Goal: Task Accomplishment & Management: Manage account settings

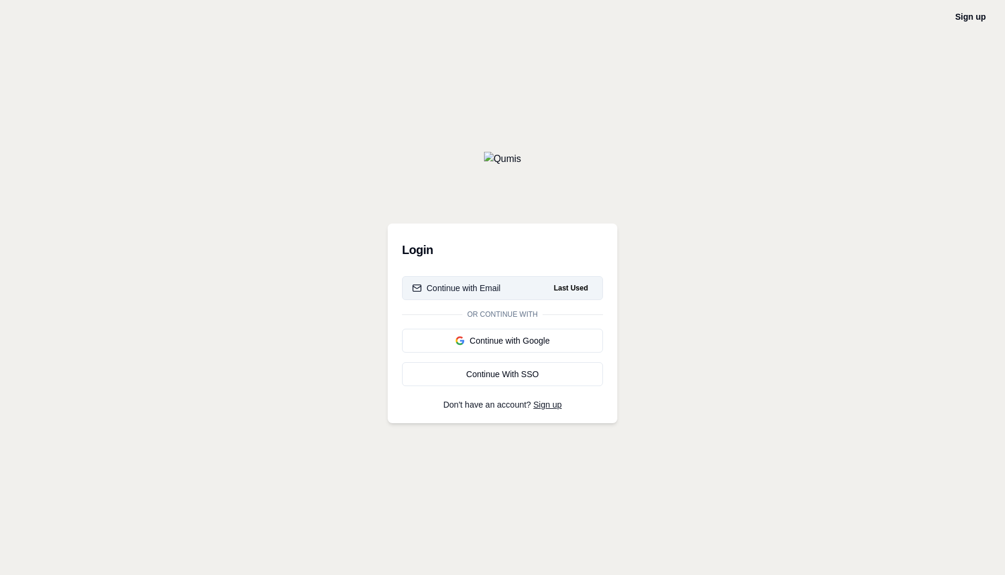
click at [489, 288] on div "Continue with Email" at bounding box center [456, 288] width 89 height 12
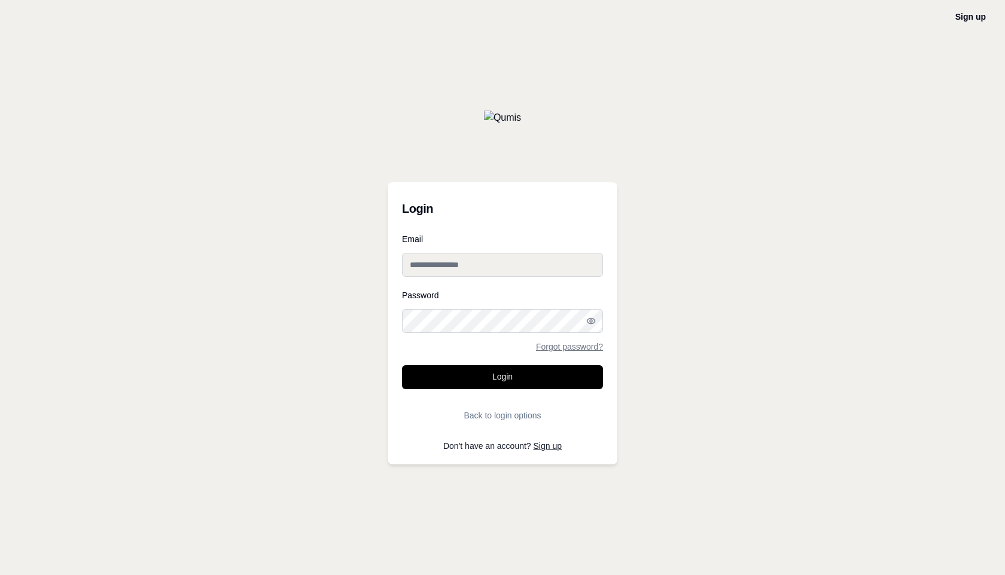
click at [471, 255] on input "Email" at bounding box center [502, 265] width 201 height 24
type input "**********"
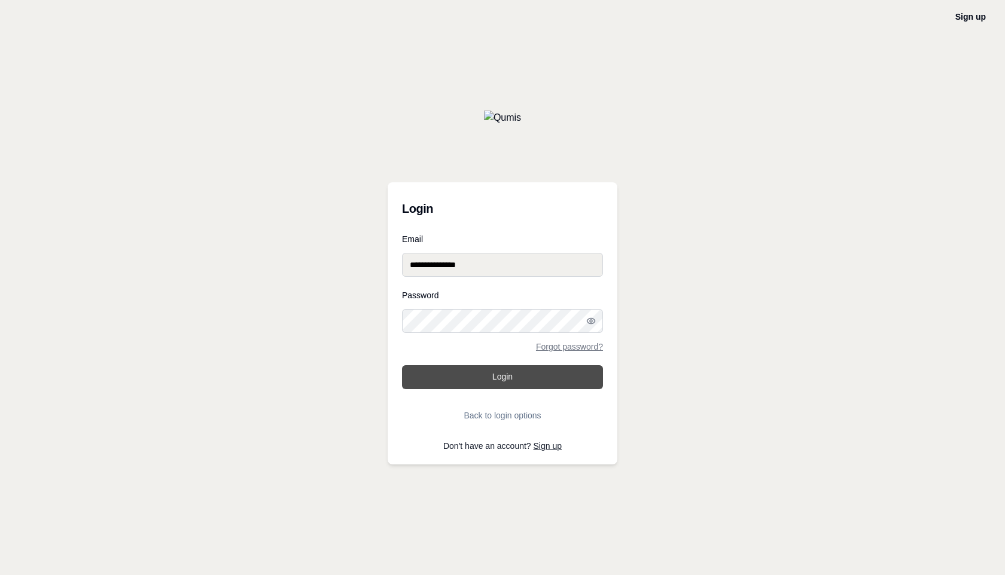
click at [494, 372] on button "Login" at bounding box center [502, 377] width 201 height 24
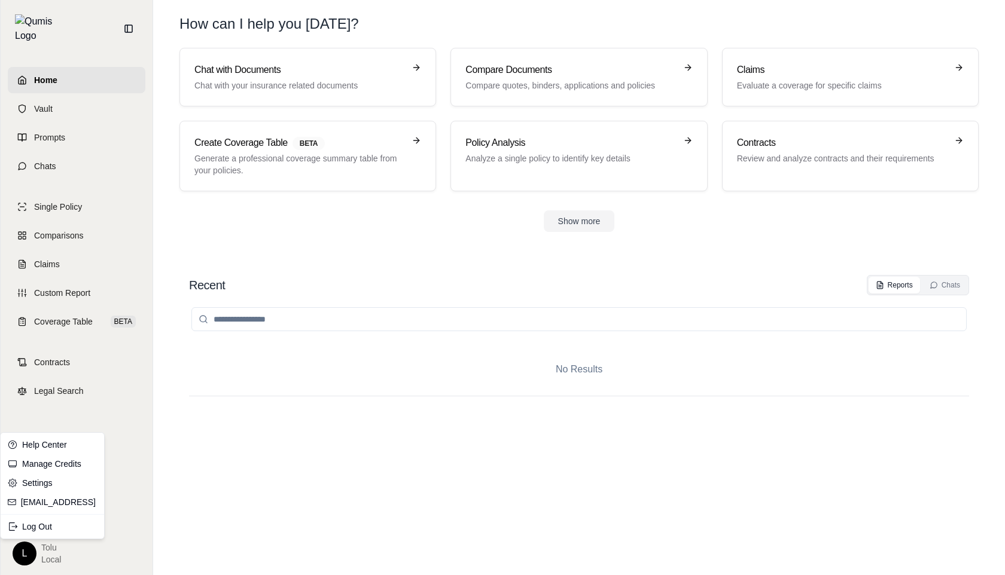
click at [28, 550] on html "Home Vault Prompts Chats Single Policy Comparisons Claims Custom Report Coverag…" at bounding box center [502, 287] width 1005 height 575
click at [84, 409] on html "Home Vault Prompts Chats Single Policy Comparisons Claims Custom Report Coverag…" at bounding box center [502, 287] width 1005 height 575
click at [24, 554] on html "Home Vault Prompts Chats Single Policy Comparisons Claims Custom Report Coverag…" at bounding box center [502, 287] width 1005 height 575
click at [22, 550] on html "Home Vault Prompts Chats Single Policy Comparisons Claims Custom Report Coverag…" at bounding box center [502, 287] width 1005 height 575
click at [47, 486] on link "Settings" at bounding box center [52, 483] width 99 height 19
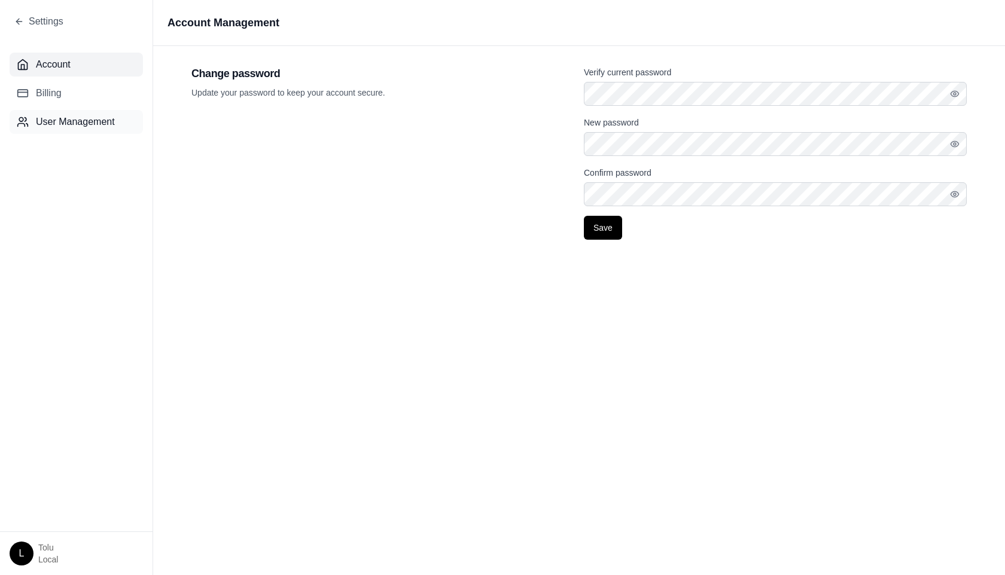
click at [60, 117] on span "User Management" at bounding box center [75, 122] width 79 height 14
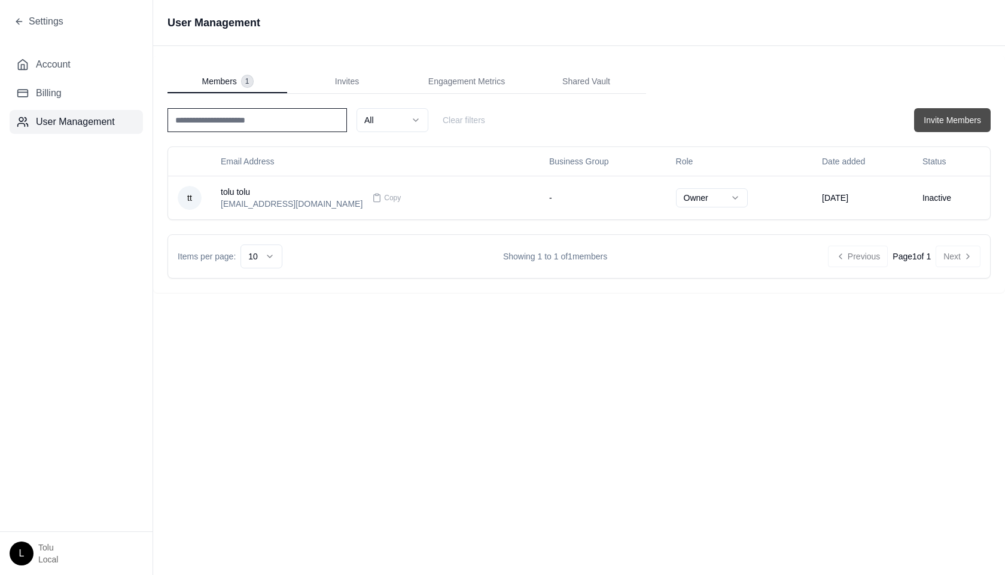
click at [960, 117] on button "Invite Members" at bounding box center [952, 120] width 77 height 24
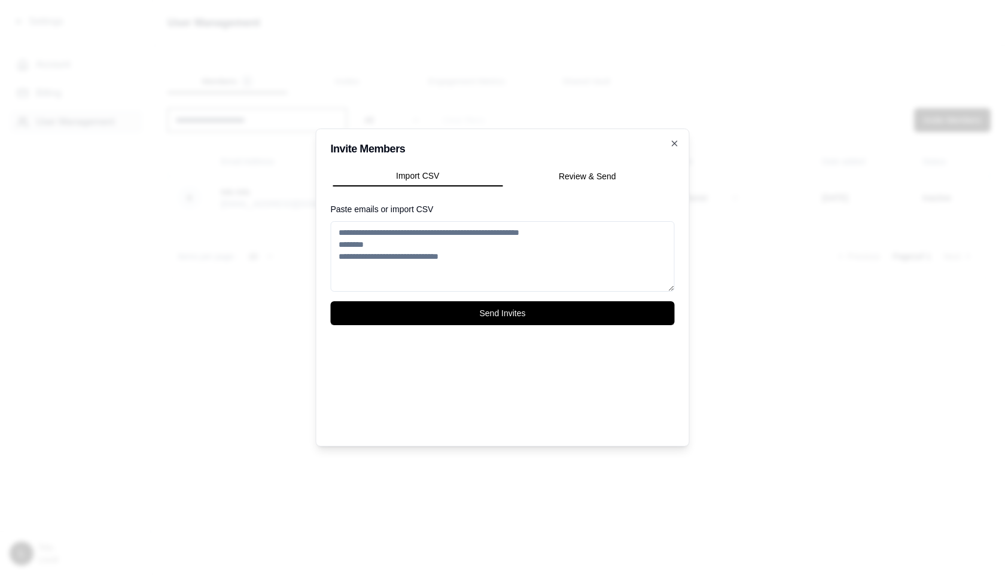
click at [593, 175] on button "Review & Send" at bounding box center [587, 176] width 170 height 19
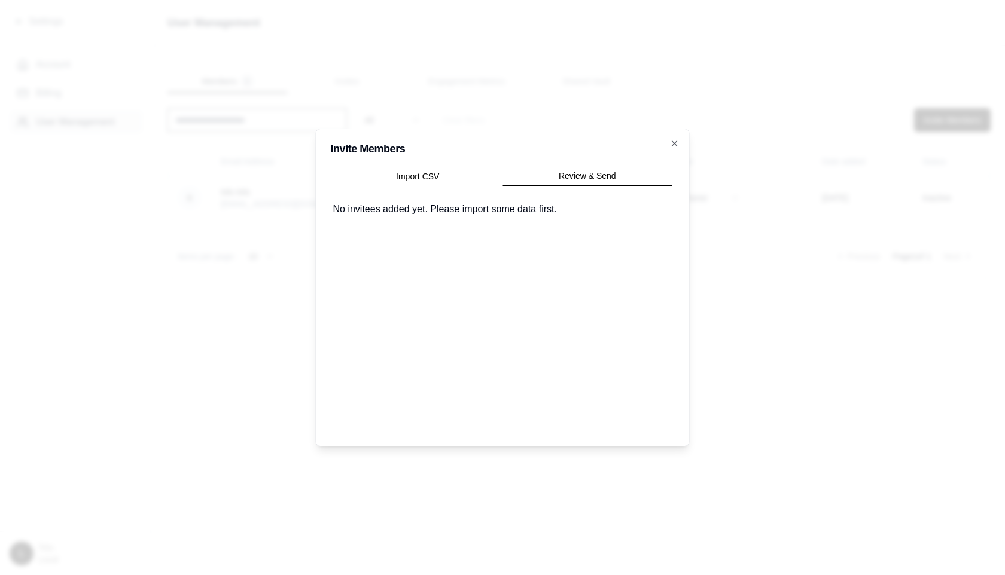
click at [411, 187] on div "Import CSV Review & Send" at bounding box center [503, 176] width 344 height 24
click at [419, 170] on button "Import CSV" at bounding box center [418, 176] width 170 height 19
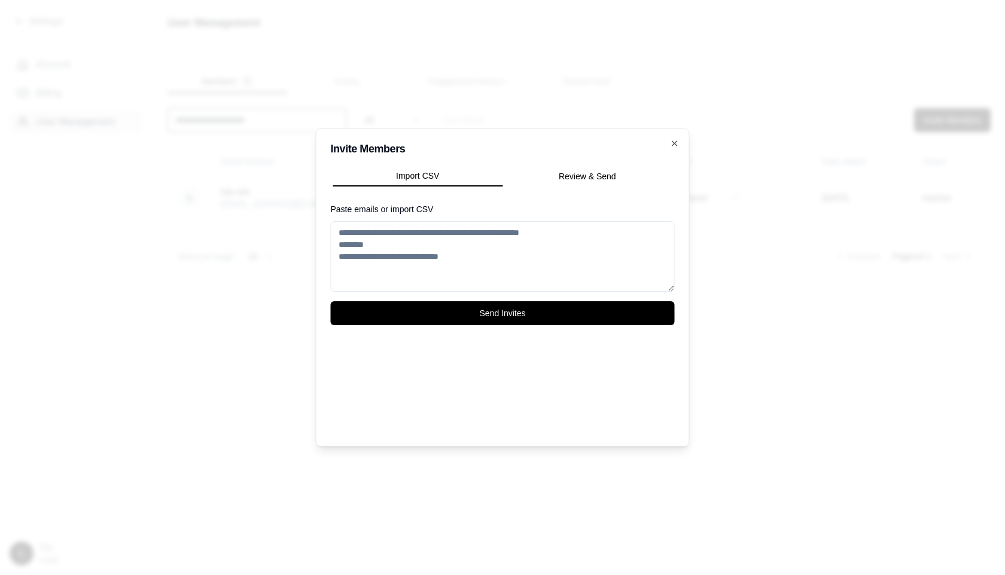
click at [409, 224] on textarea "Paste emails or import CSV" at bounding box center [503, 256] width 344 height 71
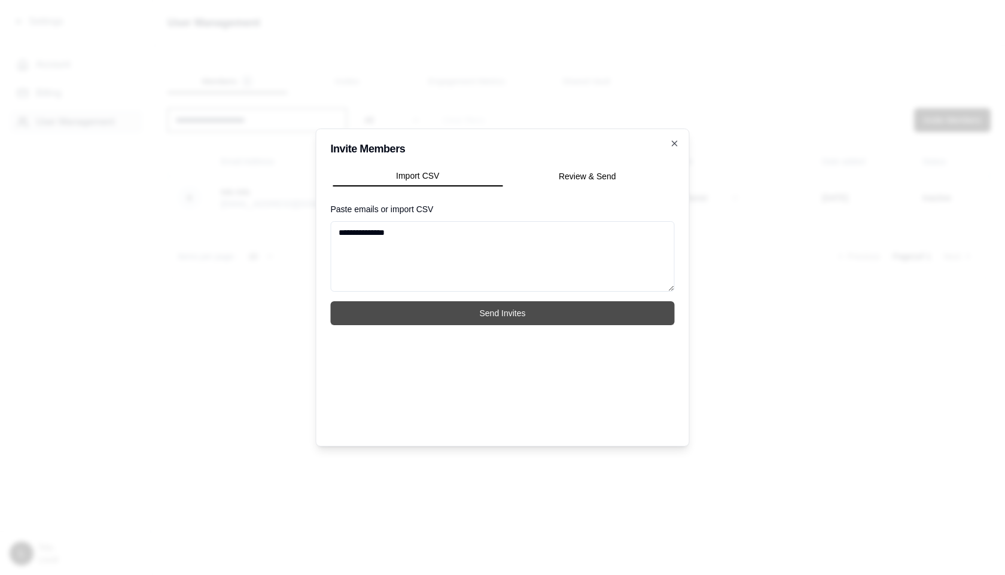
type textarea "**********"
click at [523, 315] on button "Send Invites" at bounding box center [503, 313] width 344 height 24
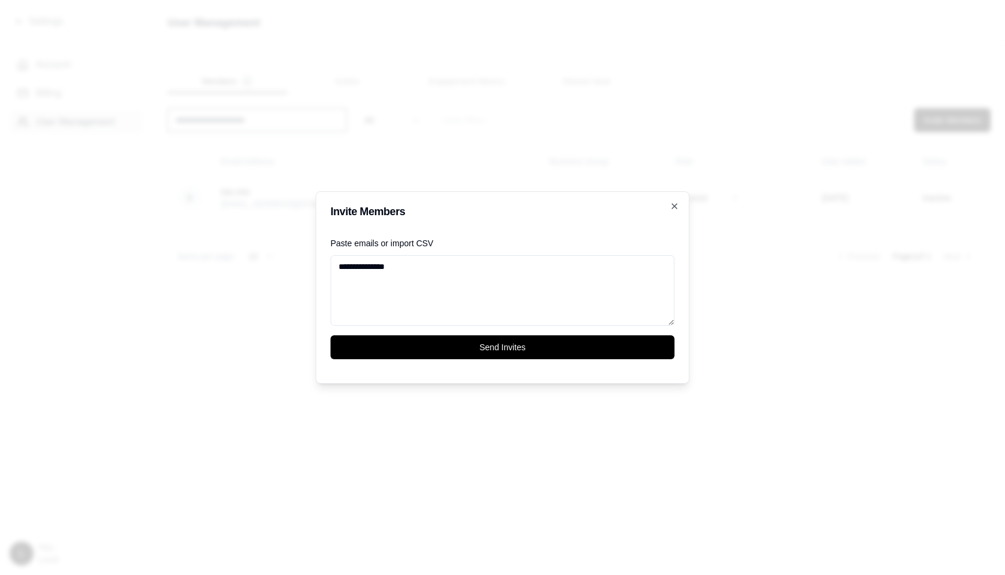
click at [411, 270] on textarea "**********" at bounding box center [503, 290] width 344 height 71
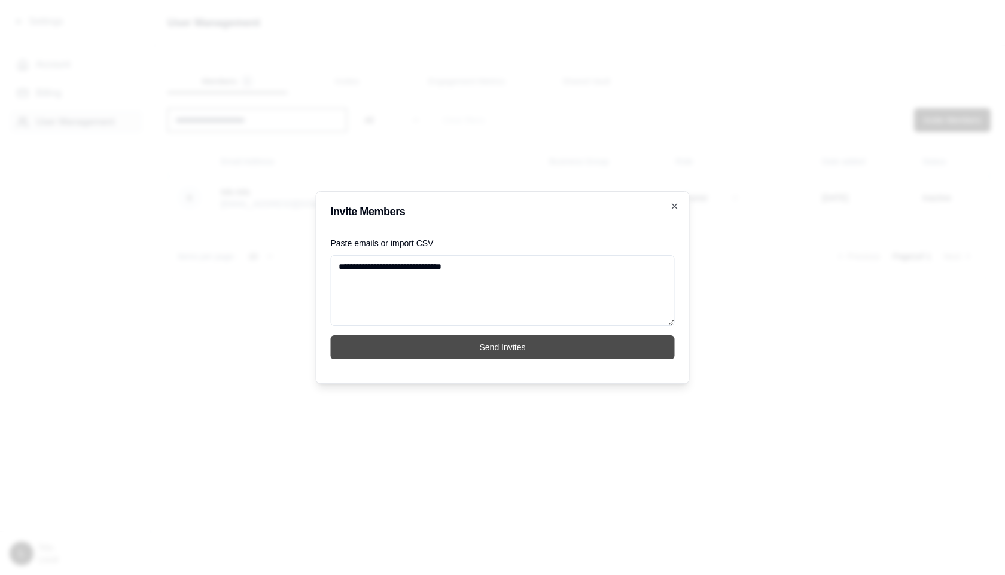
type textarea "**********"
click at [483, 345] on button "Send Invites" at bounding box center [503, 348] width 344 height 24
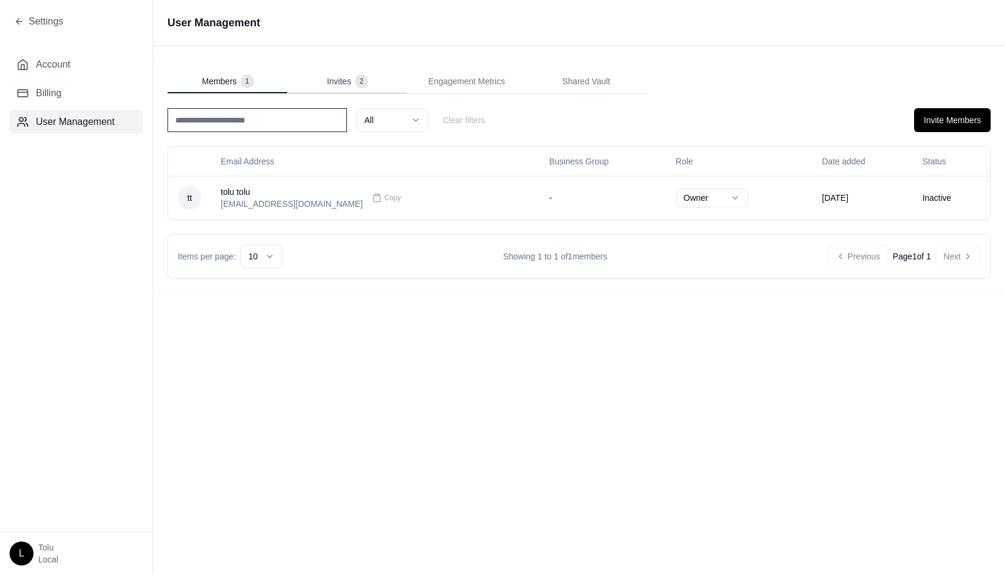
click at [346, 83] on span "Invites" at bounding box center [339, 81] width 24 height 12
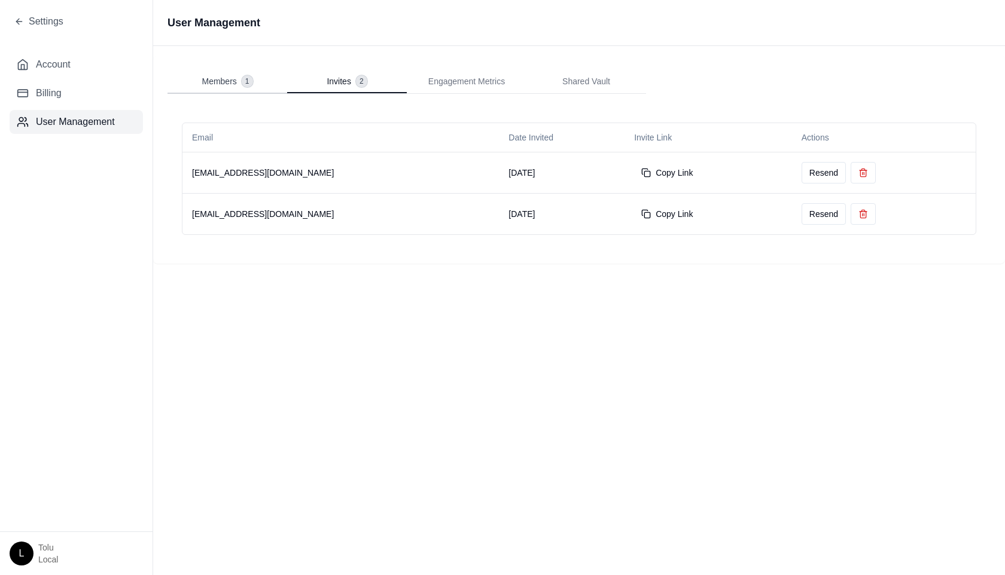
click at [236, 88] on button "Members 1" at bounding box center [227, 82] width 120 height 24
